Goal: Task Accomplishment & Management: Complete application form

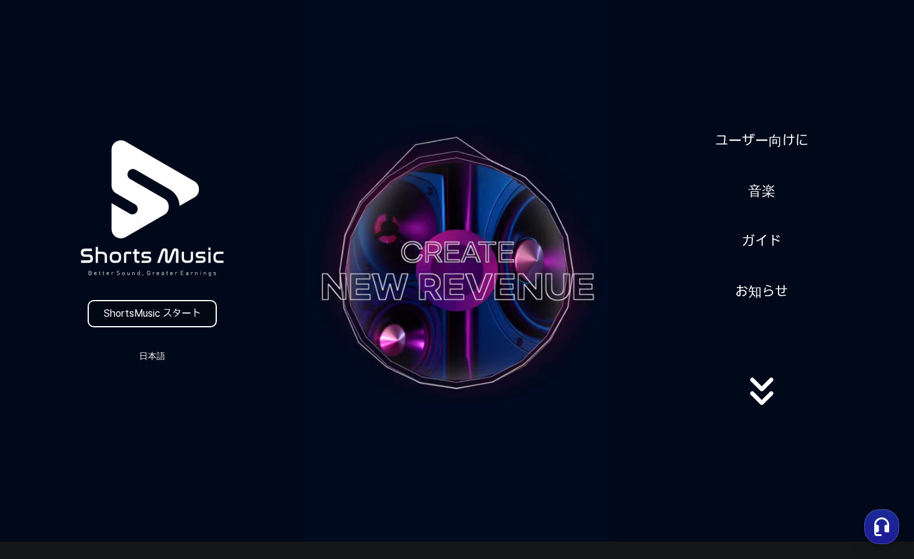
drag, startPoint x: 0, startPoint y: 0, endPoint x: 168, endPoint y: 314, distance: 356.1
click at [168, 314] on link "ShortsMusic スタート" at bounding box center [152, 313] width 129 height 27
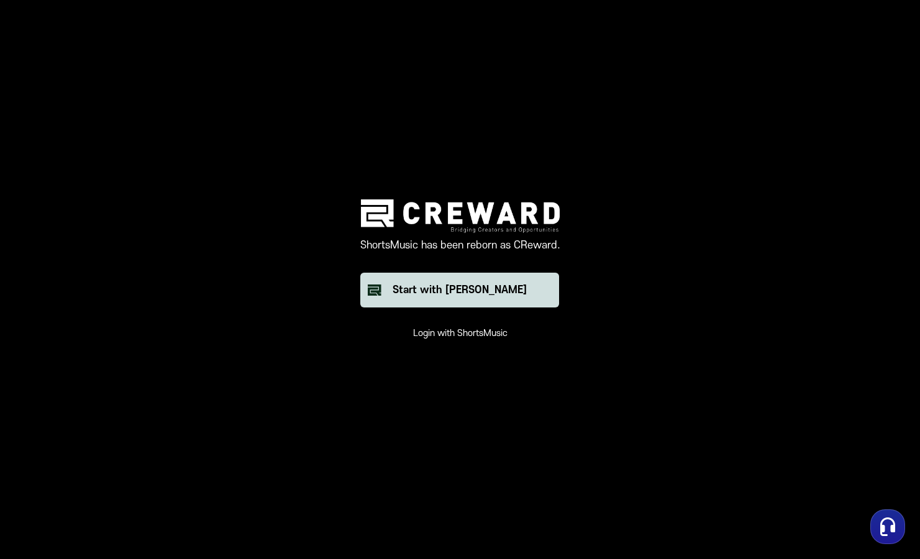
click at [455, 296] on div "Start with [PERSON_NAME]" at bounding box center [460, 290] width 134 height 15
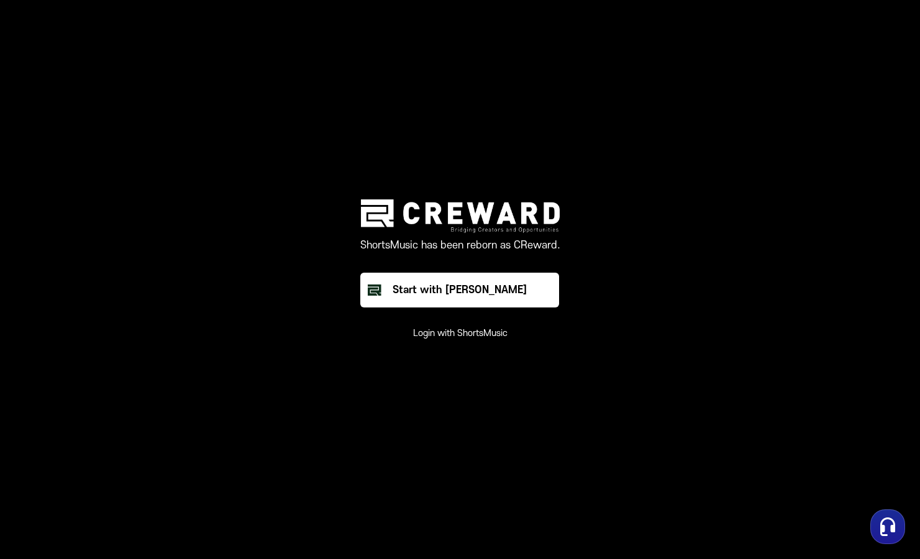
click at [467, 339] on button "Login with ShortsMusic" at bounding box center [460, 333] width 94 height 12
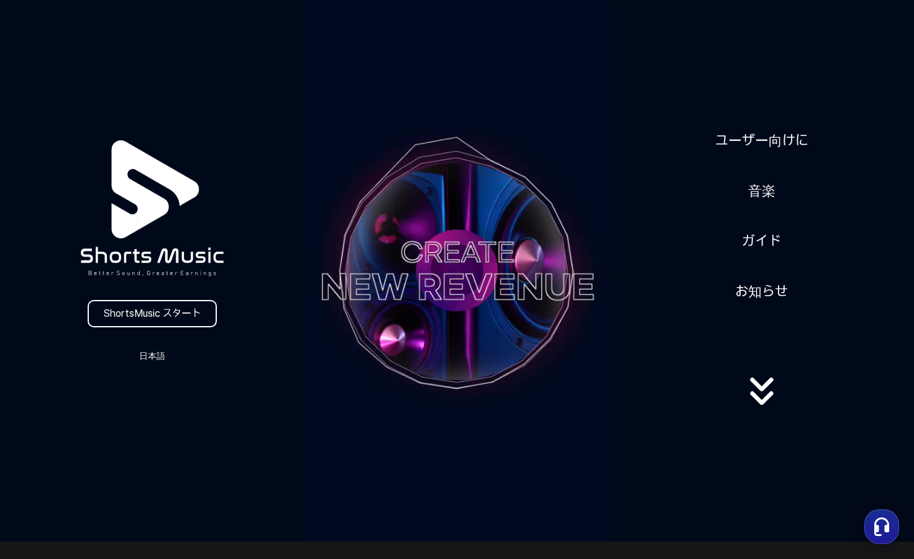
click at [769, 393] on icon at bounding box center [762, 392] width 80 height 50
click at [173, 301] on link "ShortsMusic スタート" at bounding box center [152, 313] width 129 height 27
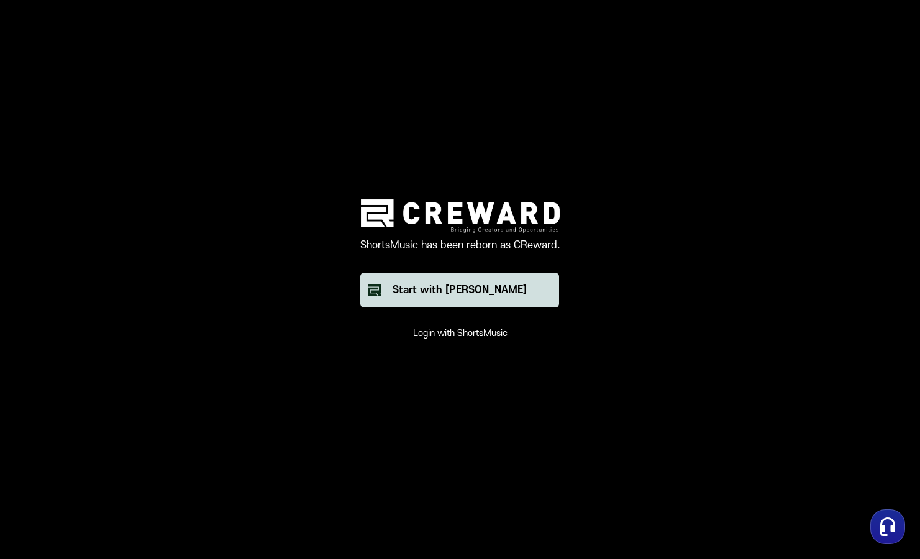
click at [477, 288] on div "Start with [PERSON_NAME]" at bounding box center [460, 290] width 134 height 15
